Goal: Check status: Check status

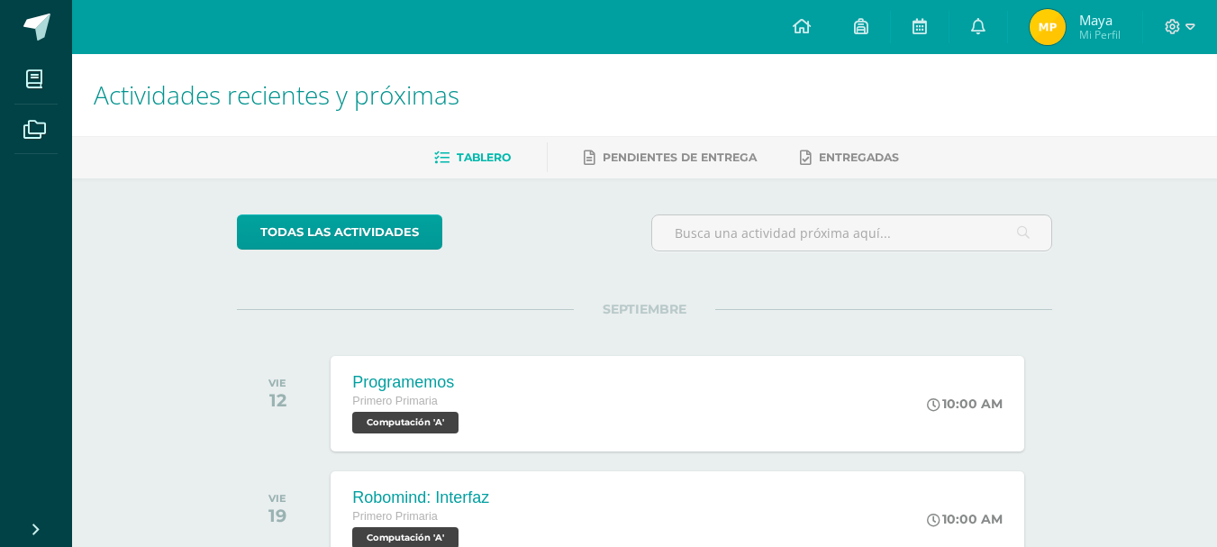
click at [1094, 24] on span "Maya" at bounding box center [1099, 20] width 41 height 18
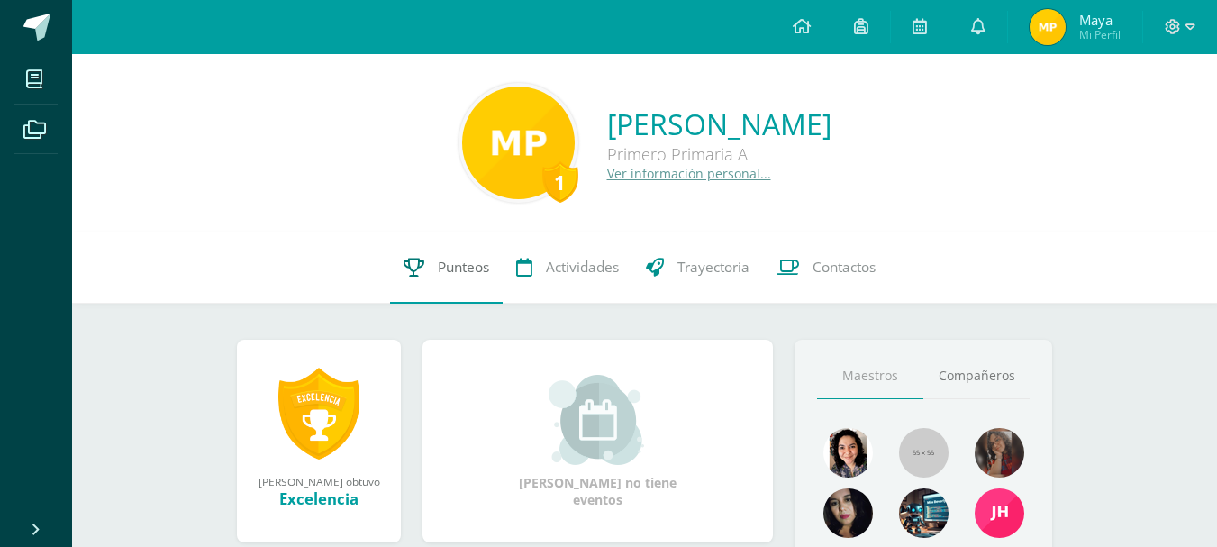
click at [442, 261] on span "Punteos" at bounding box center [463, 267] width 51 height 19
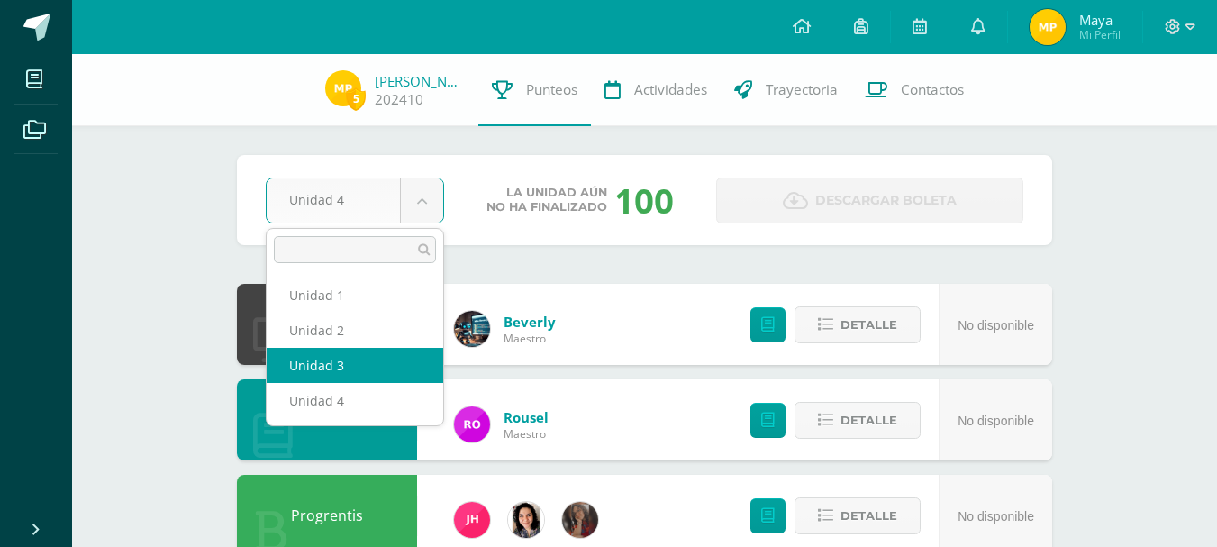
select select "Unidad 3"
